Goal: Task Accomplishment & Management: Manage account settings

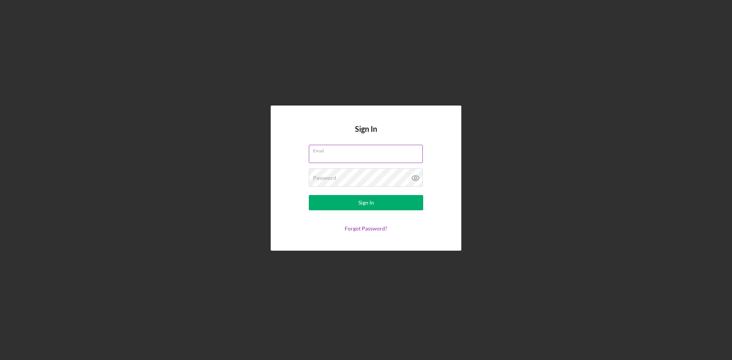
click at [337, 155] on input "Email" at bounding box center [366, 154] width 114 height 18
type input "[EMAIL_ADDRESS][DOMAIN_NAME]"
click at [337, 175] on div "Password Required" at bounding box center [366, 178] width 114 height 19
click at [373, 199] on div "Sign In" at bounding box center [366, 202] width 16 height 15
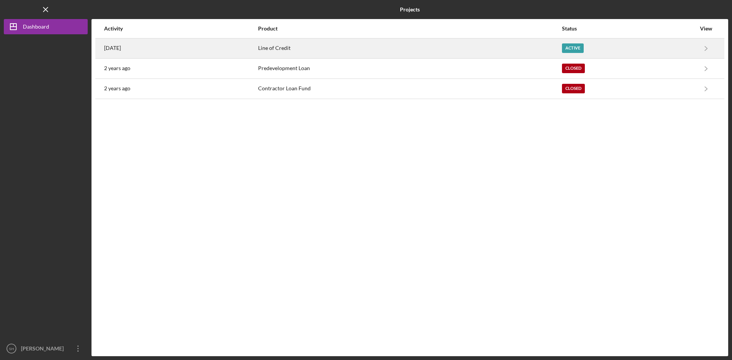
click at [570, 47] on div "Active" at bounding box center [573, 48] width 22 height 10
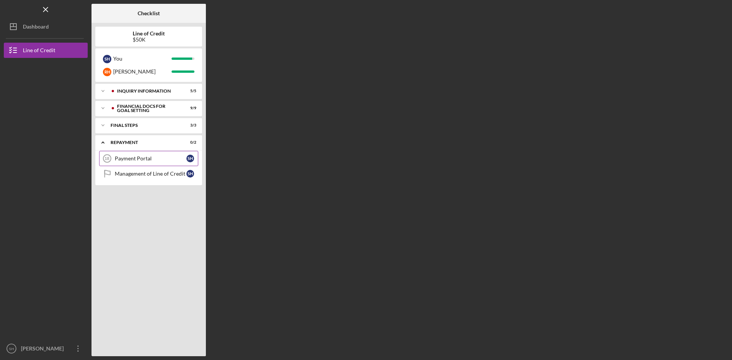
click at [143, 157] on div "Payment Portal" at bounding box center [151, 159] width 72 height 6
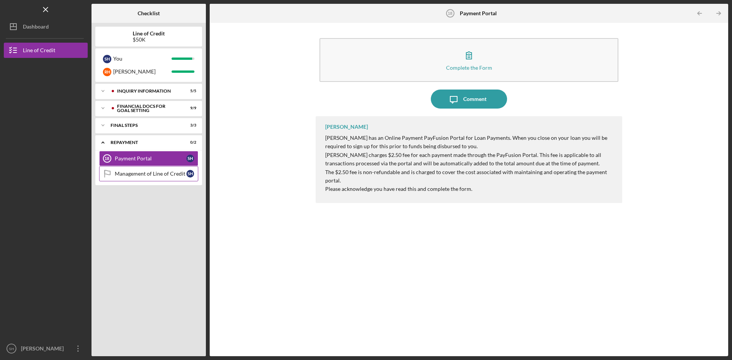
click at [148, 173] on div "Management of Line of Credit" at bounding box center [151, 174] width 72 height 6
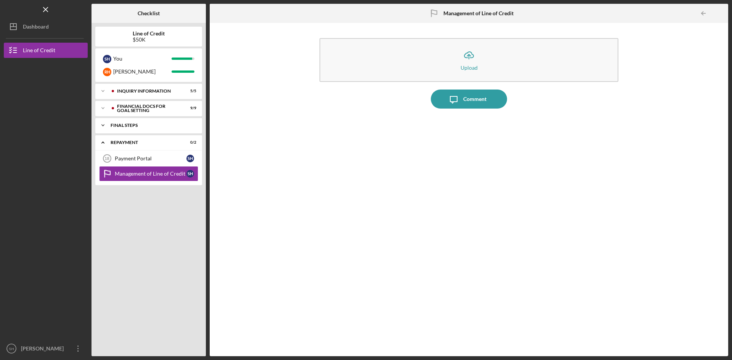
click at [135, 125] on div "FINAL STEPS" at bounding box center [152, 125] width 82 height 5
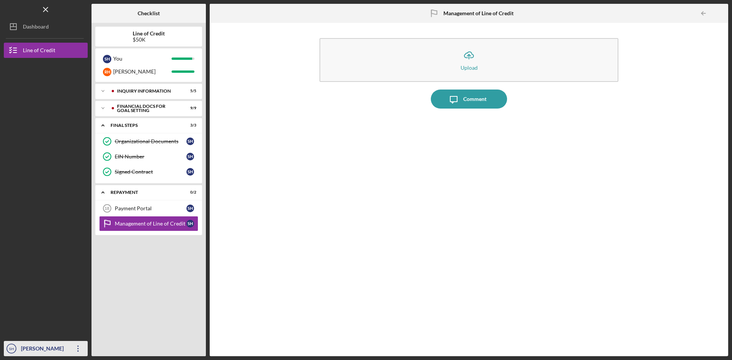
click at [42, 347] on div "[PERSON_NAME]" at bounding box center [44, 349] width 50 height 17
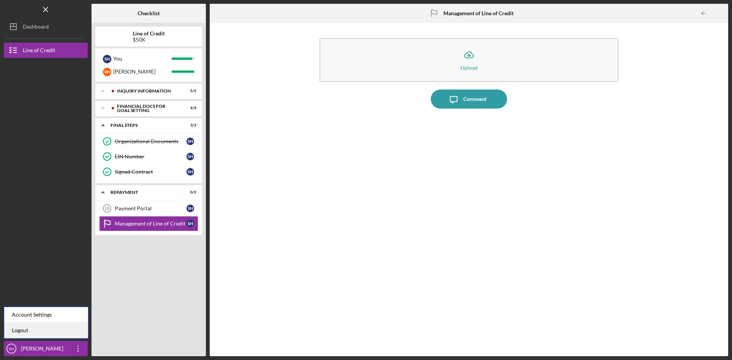
click at [17, 329] on link "Logout" at bounding box center [46, 331] width 84 height 16
